Goal: Information Seeking & Learning: Learn about a topic

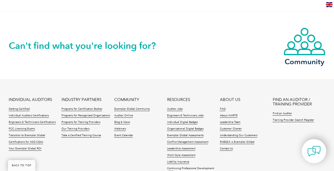
scroll to position [1191, 0]
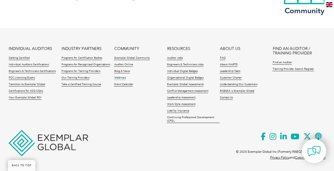
click at [117, 77] on link "Webinars" at bounding box center [120, 78] width 12 height 4
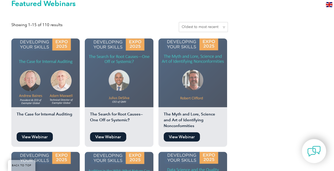
scroll to position [440, 0]
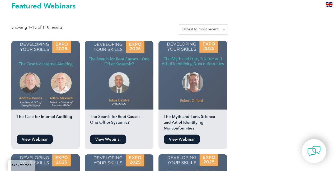
click at [49, 134] on link "View Webinar" at bounding box center [35, 138] width 36 height 9
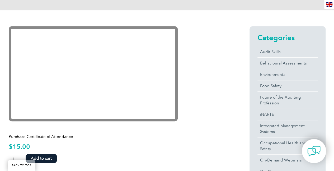
scroll to position [106, 0]
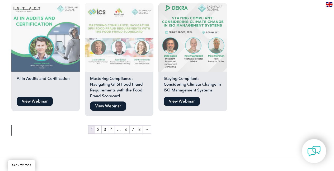
scroll to position [934, 0]
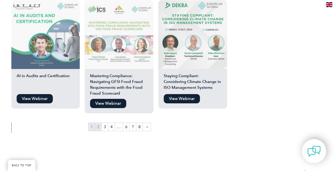
click at [99, 123] on link "2" at bounding box center [98, 127] width 6 height 8
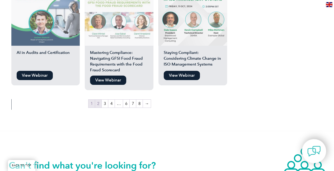
scroll to position [1022, 0]
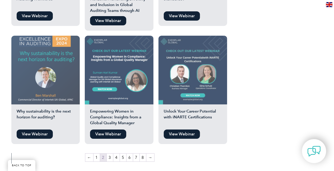
scroll to position [916, 0]
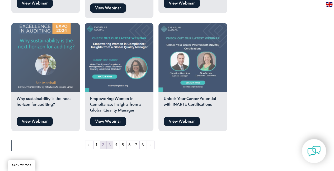
click at [109, 141] on link "3" at bounding box center [110, 145] width 6 height 8
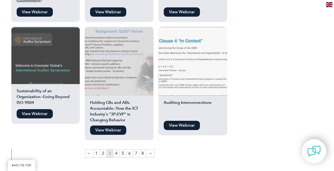
scroll to position [898, 0]
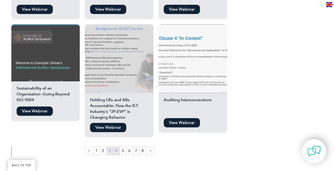
click at [118, 147] on link "4" at bounding box center [116, 151] width 6 height 8
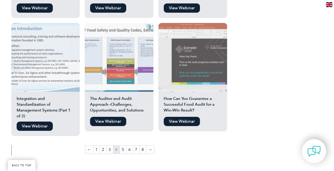
scroll to position [916, 0]
click at [123, 146] on link "5" at bounding box center [123, 150] width 6 height 8
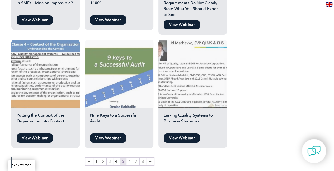
scroll to position [916, 0]
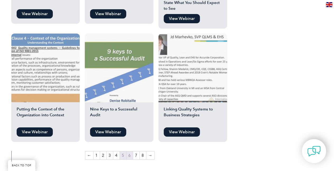
click at [129, 151] on link "6" at bounding box center [130, 155] width 6 height 8
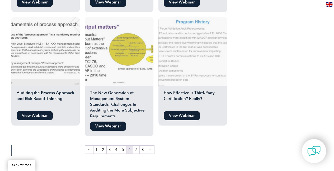
scroll to position [933, 0]
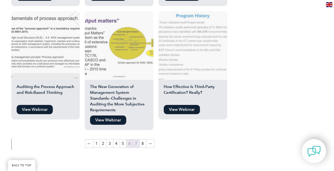
click at [135, 139] on link "7" at bounding box center [136, 143] width 6 height 8
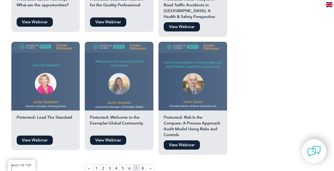
scroll to position [951, 0]
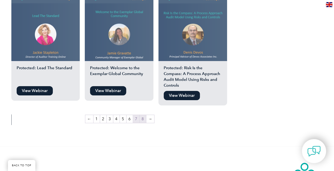
click at [141, 115] on link "8" at bounding box center [143, 119] width 6 height 8
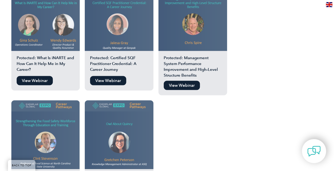
scroll to position [475, 0]
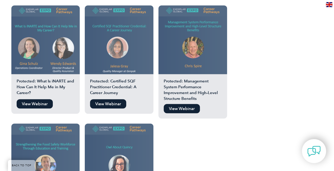
click at [43, 99] on link "View Webinar" at bounding box center [35, 103] width 36 height 9
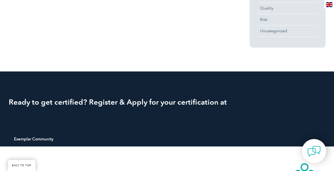
scroll to position [405, 0]
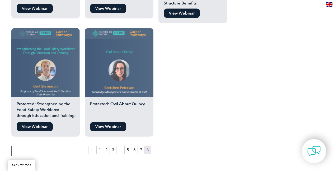
scroll to position [581, 0]
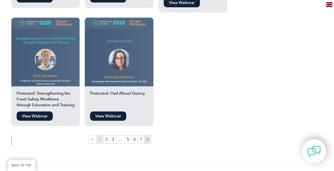
click at [100, 136] on link "1" at bounding box center [100, 140] width 6 height 8
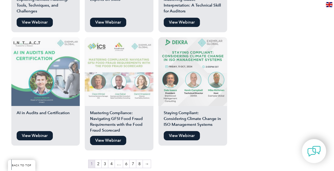
scroll to position [933, 0]
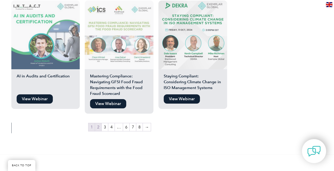
click at [100, 123] on link "2" at bounding box center [98, 127] width 6 height 8
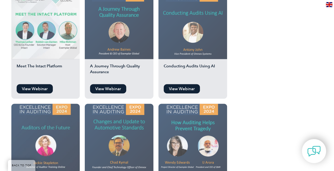
scroll to position [475, 0]
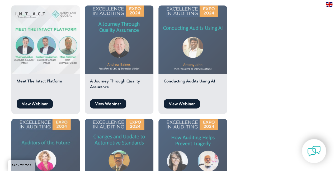
click at [190, 99] on link "View Webinar" at bounding box center [182, 103] width 36 height 9
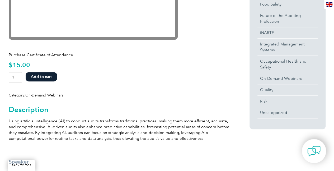
scroll to position [176, 0]
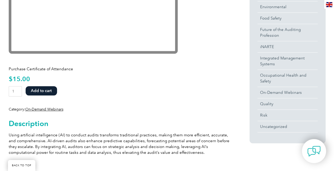
click at [42, 89] on button "Add to cart" at bounding box center [41, 90] width 31 height 9
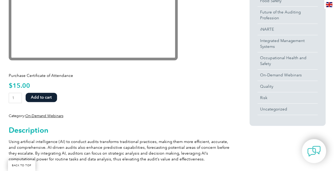
scroll to position [123, 0]
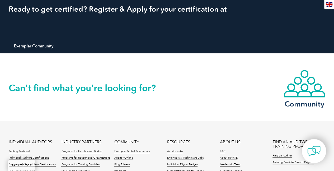
scroll to position [704, 0]
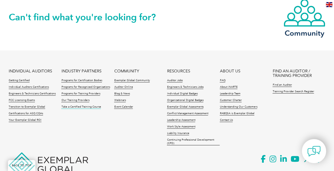
click at [93, 106] on link "Take a Certified Training Course" at bounding box center [81, 107] width 40 height 4
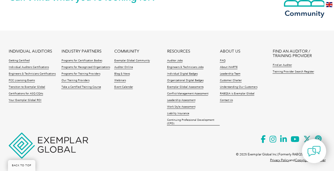
scroll to position [606, 0]
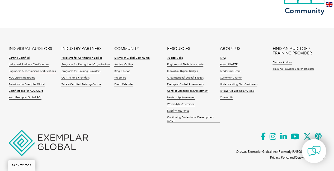
click at [25, 71] on link "Engineers & Technicians Certifications" at bounding box center [32, 71] width 47 height 4
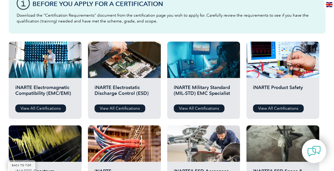
scroll to position [158, 0]
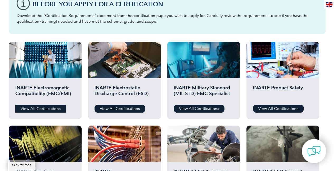
click at [51, 107] on link "View All Certifications" at bounding box center [40, 109] width 51 height 8
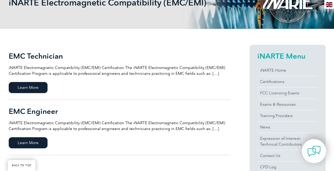
scroll to position [88, 0]
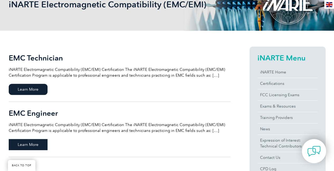
click at [32, 147] on span "Learn More" at bounding box center [28, 144] width 39 height 11
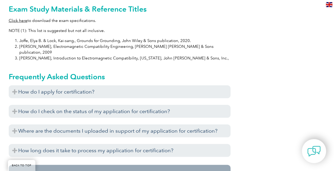
scroll to position [581, 0]
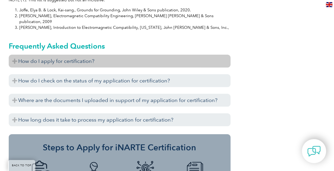
click at [111, 55] on h3 "How do I apply for certification?" at bounding box center [120, 61] width 222 height 13
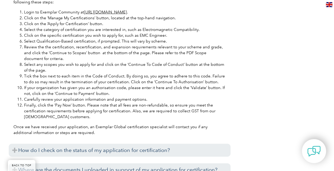
scroll to position [792, 0]
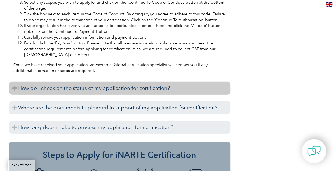
click at [102, 82] on h3 "How do I check on the status of my application for certification?" at bounding box center [120, 88] width 222 height 13
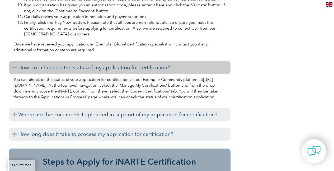
scroll to position [845, 0]
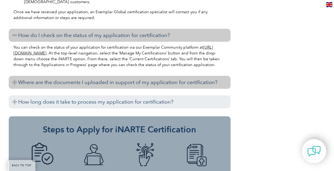
click at [116, 76] on h3 "Where are the documents I uploaded in support of my application for certificati…" at bounding box center [120, 82] width 222 height 13
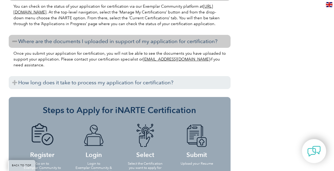
scroll to position [898, 0]
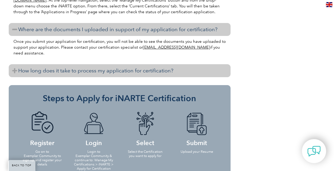
click at [118, 64] on h3 "How long does it take to process my application for certification?" at bounding box center [120, 70] width 222 height 13
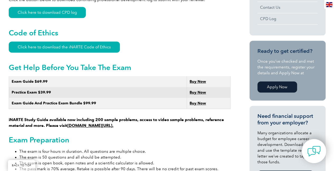
scroll to position [282, 0]
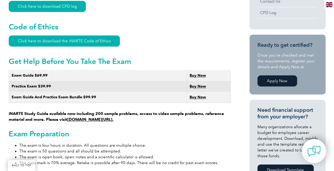
click at [114, 117] on link "www.learnemc.com/inarte." at bounding box center [90, 119] width 46 height 5
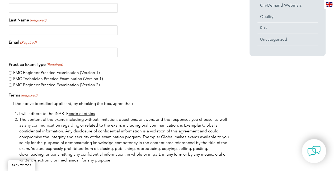
scroll to position [264, 0]
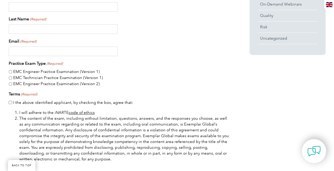
click at [84, 83] on label "EMC Engineer Practice Examination (Version 2)" at bounding box center [56, 84] width 87 height 6
click at [12, 83] on input "EMC Engineer Practice Examination (Version 2)" at bounding box center [10, 83] width 3 height 3
radio input "true"
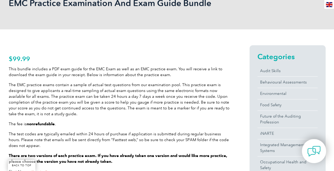
scroll to position [123, 0]
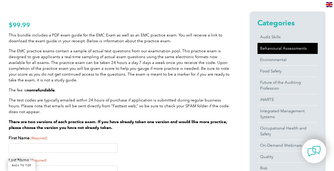
click at [293, 49] on link "Behavioural Assessments" at bounding box center [288, 48] width 60 height 11
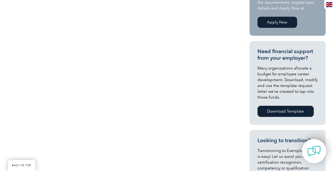
scroll to position [35, 0]
